Goal: Obtain resource: Obtain resource

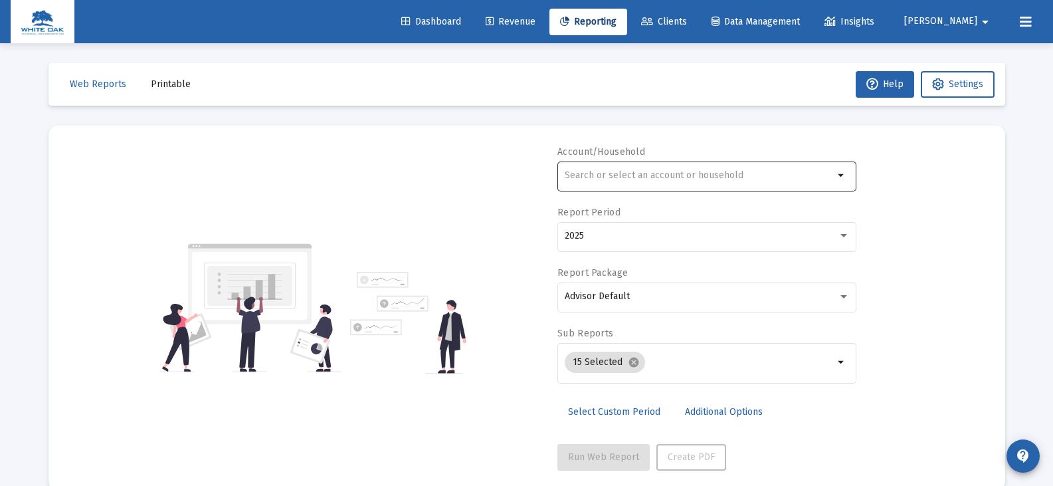
click at [581, 175] on input "text" at bounding box center [699, 175] width 269 height 11
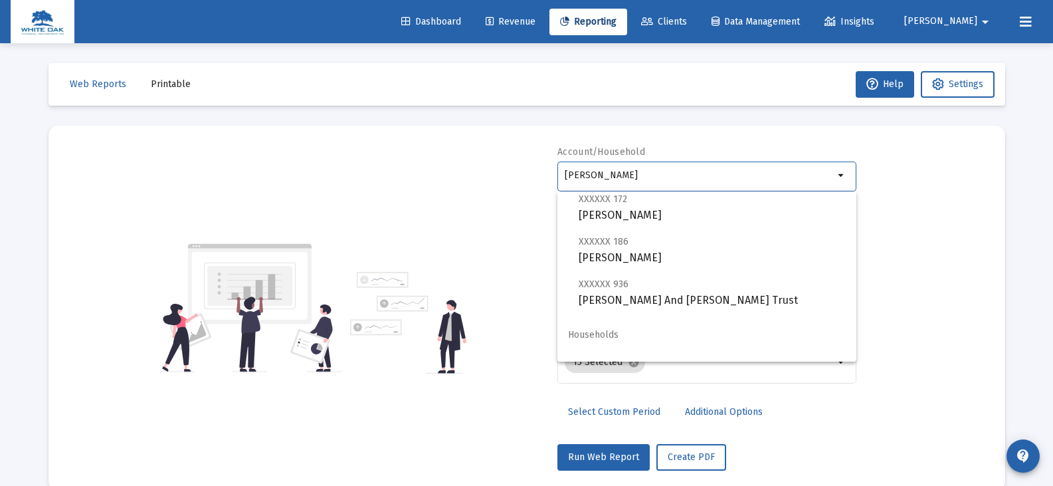
scroll to position [53, 0]
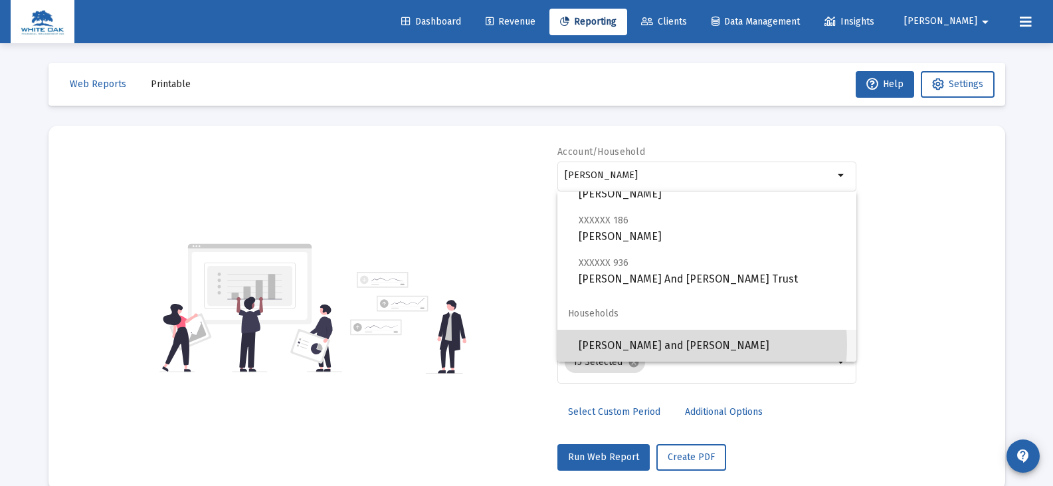
click at [665, 345] on span "[PERSON_NAME] and [PERSON_NAME]" at bounding box center [712, 346] width 267 height 32
type input "[PERSON_NAME] and [PERSON_NAME]"
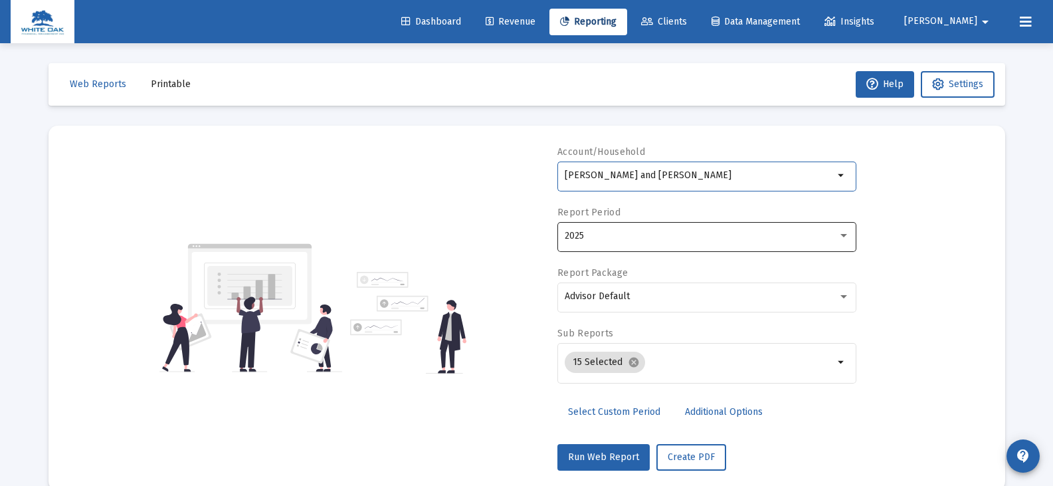
click at [613, 237] on div "2025" at bounding box center [701, 236] width 273 height 11
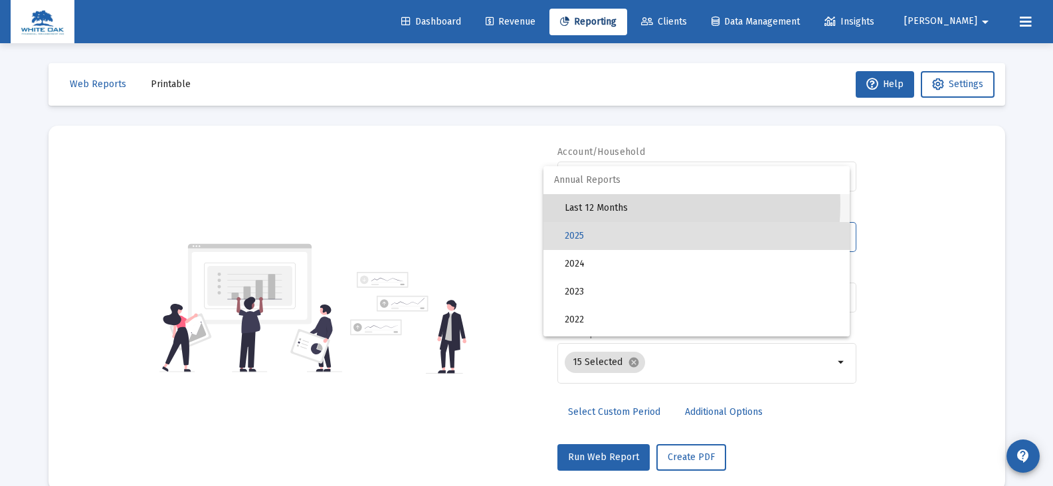
click at [603, 203] on span "Last 12 Months" at bounding box center [702, 208] width 274 height 28
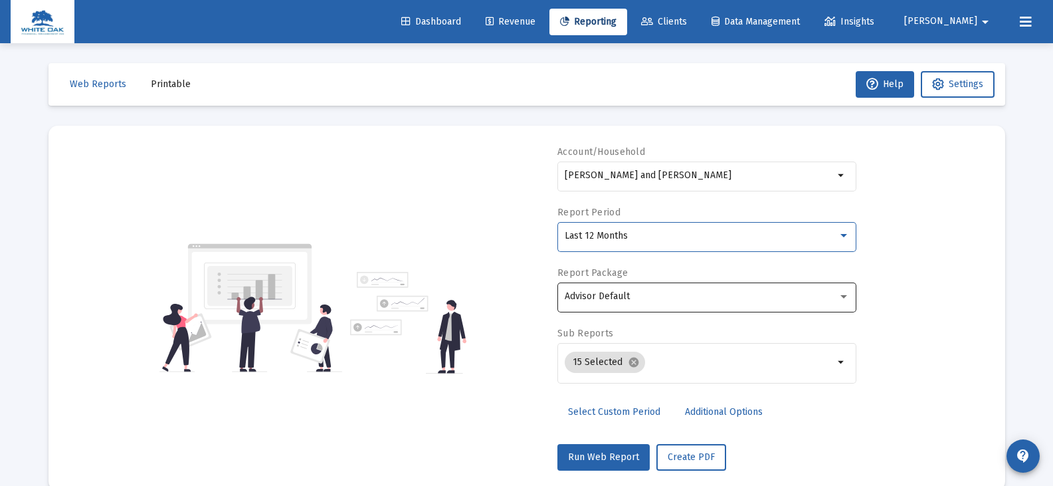
click at [613, 292] on span "Advisor Default" at bounding box center [597, 295] width 65 height 11
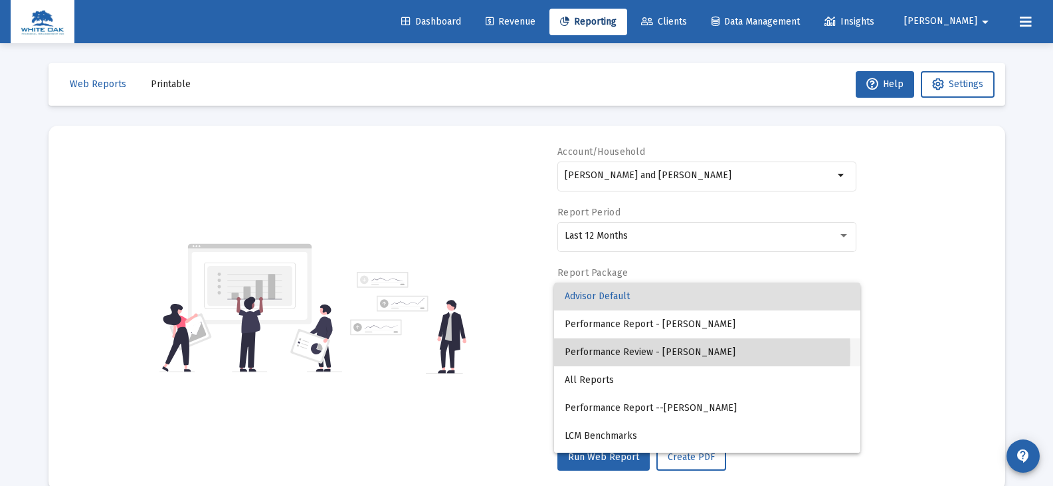
click at [621, 352] on span "Performance Review - [PERSON_NAME]" at bounding box center [707, 352] width 285 height 28
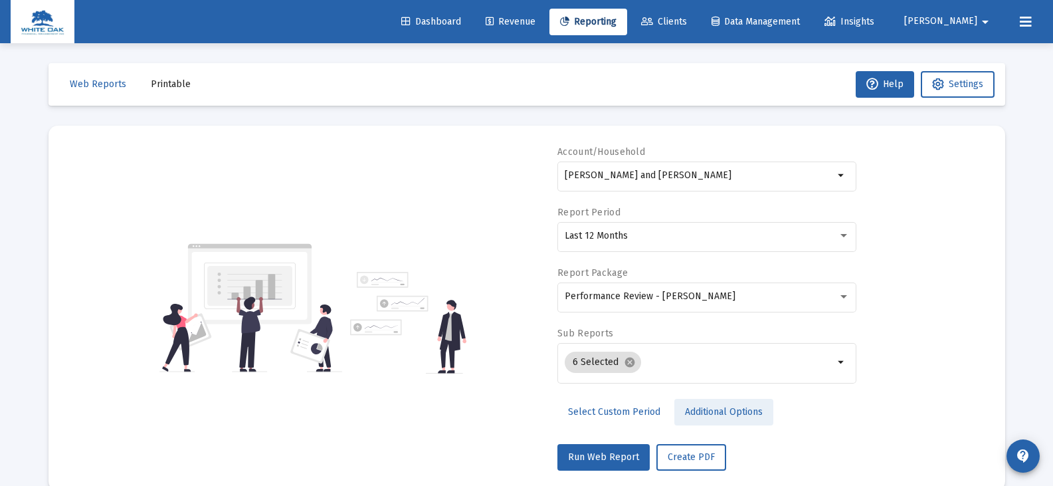
click at [705, 413] on span "Additional Options" at bounding box center [724, 411] width 78 height 11
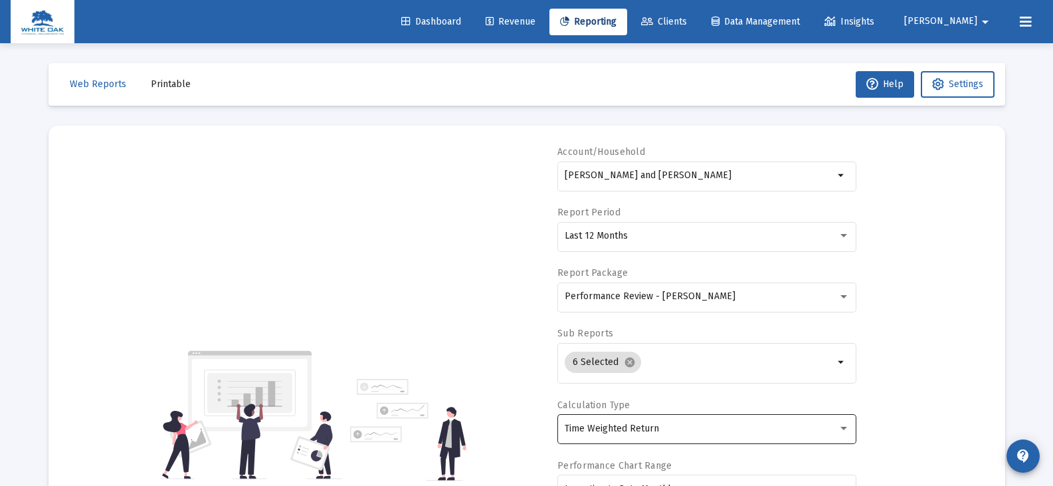
click at [696, 420] on div "Time Weighted Return" at bounding box center [707, 428] width 285 height 33
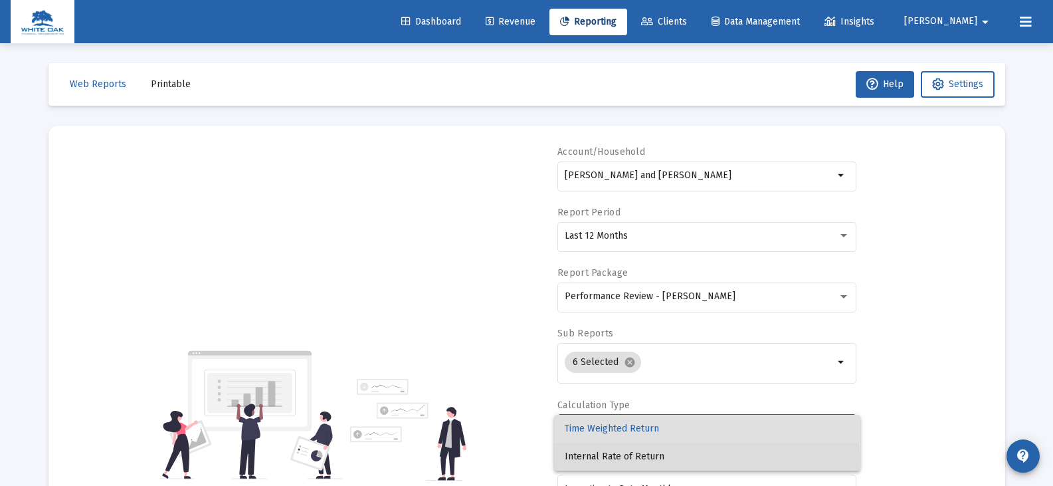
click at [649, 457] on span "Internal Rate of Return" at bounding box center [707, 457] width 285 height 28
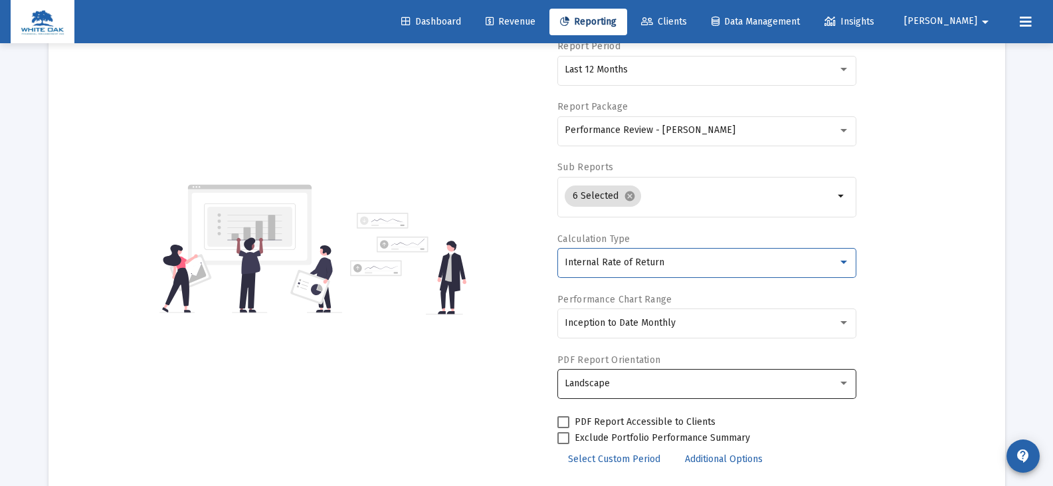
scroll to position [199, 0]
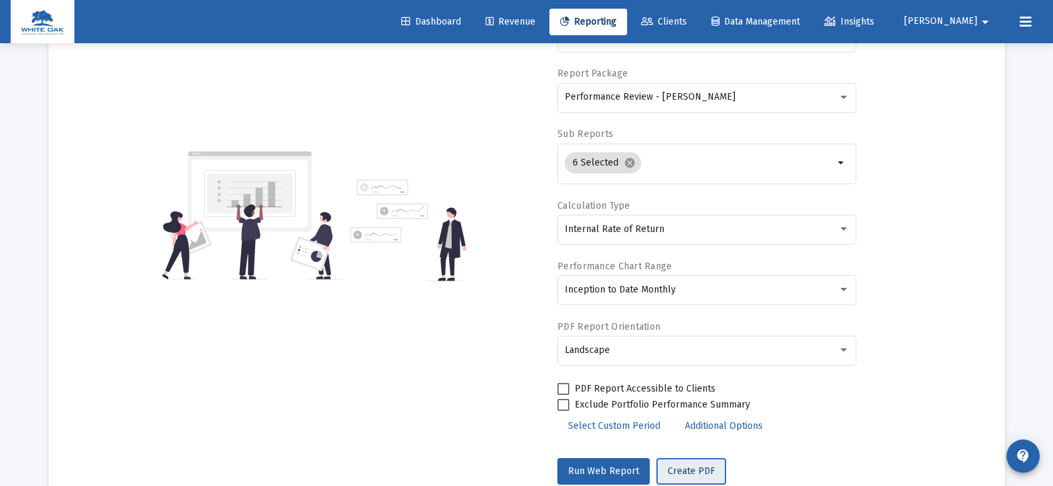
click at [686, 471] on span "Create PDF" at bounding box center [691, 470] width 47 height 11
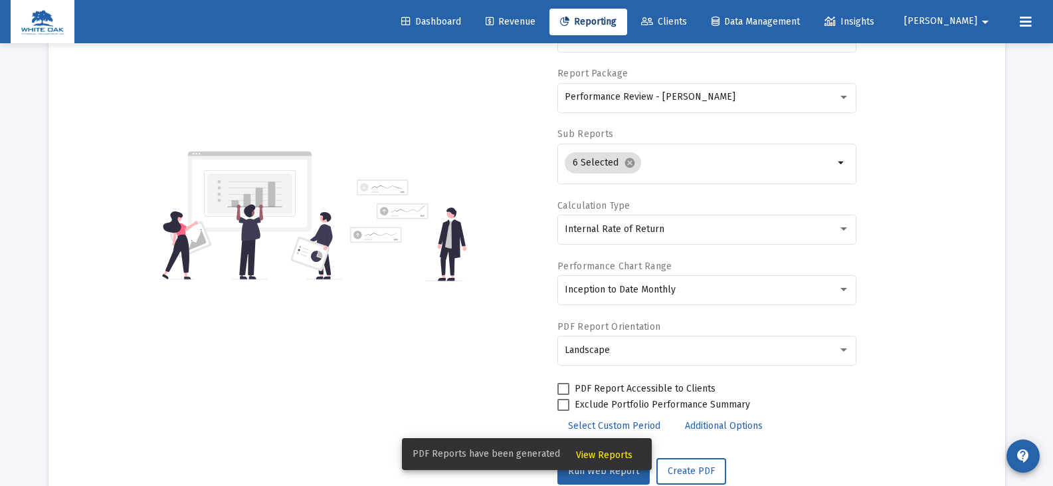
click at [597, 452] on span "View Reports" at bounding box center [604, 454] width 56 height 11
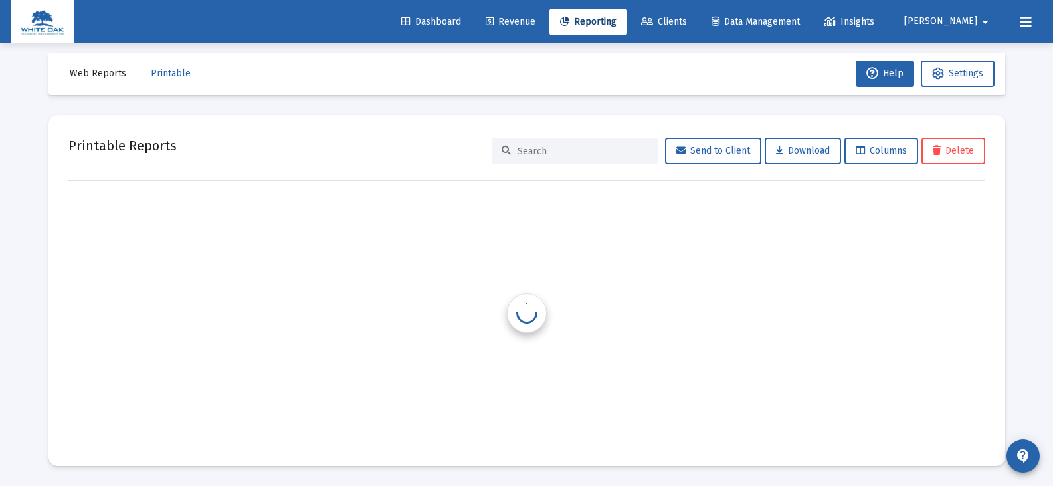
scroll to position [11, 0]
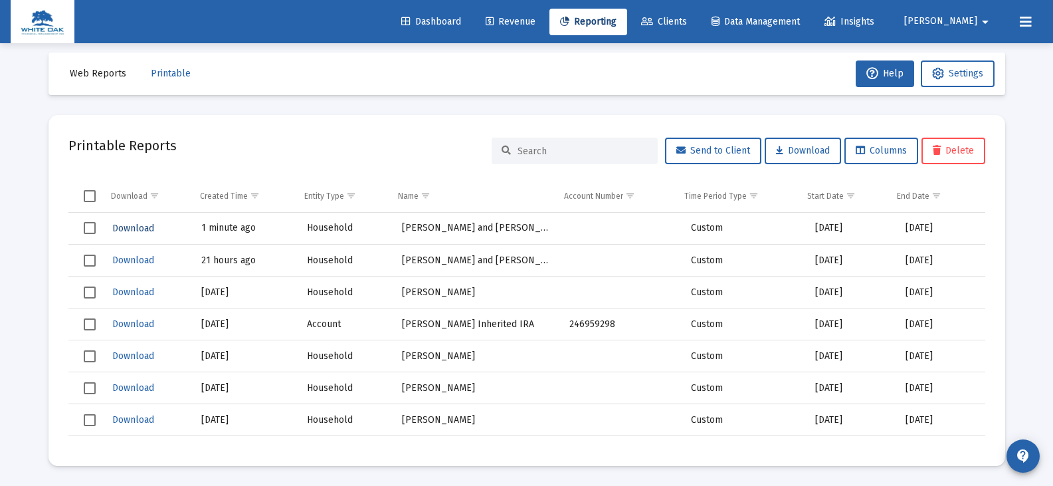
click at [134, 228] on span "Download" at bounding box center [133, 228] width 42 height 11
